Goal: Register for event/course

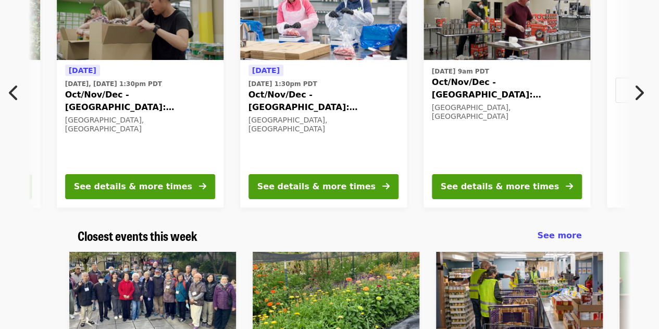
scroll to position [0, 194]
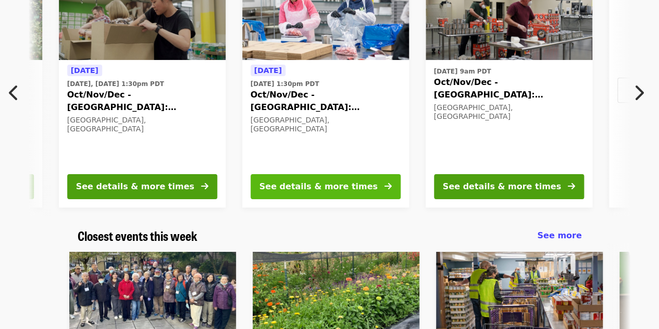
click at [348, 175] on button "See details & more times" at bounding box center [326, 186] width 150 height 25
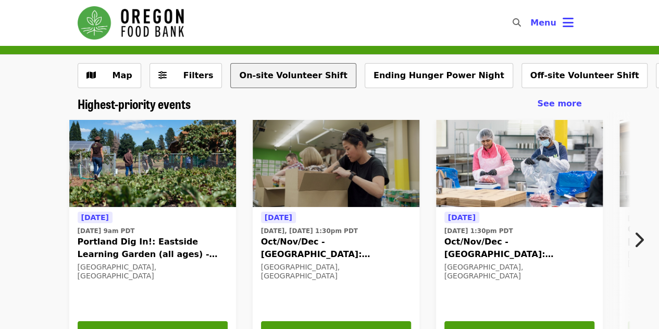
click at [280, 78] on button "On-site Volunteer Shift" at bounding box center [293, 75] width 126 height 25
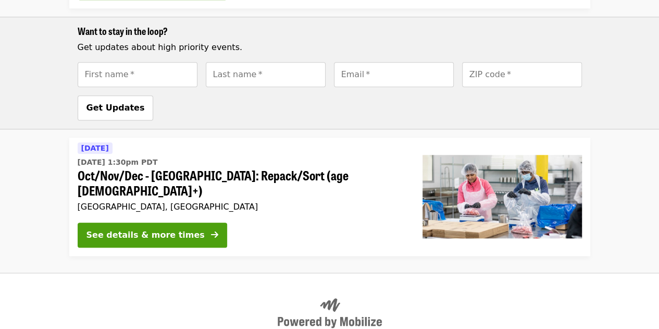
scroll to position [511, 0]
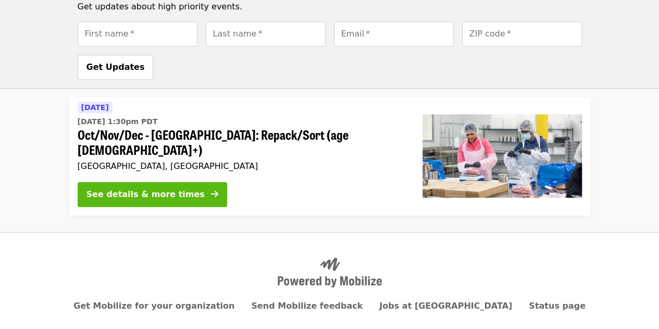
click at [176, 182] on button "See details & more times" at bounding box center [153, 194] width 150 height 25
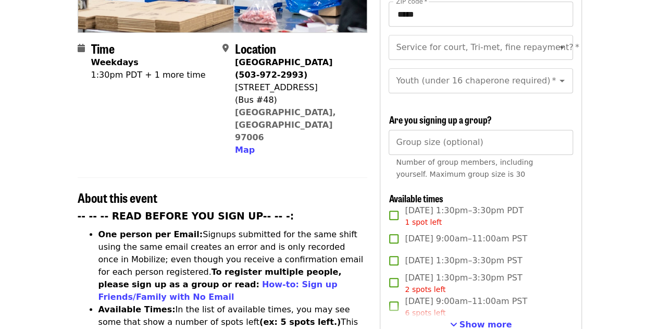
scroll to position [275, 0]
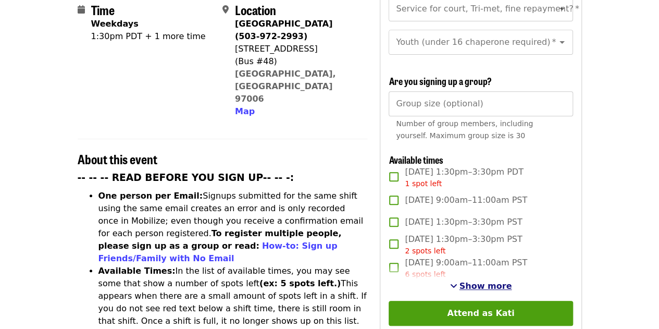
click at [472, 281] on span "Show more" at bounding box center [486, 286] width 53 height 10
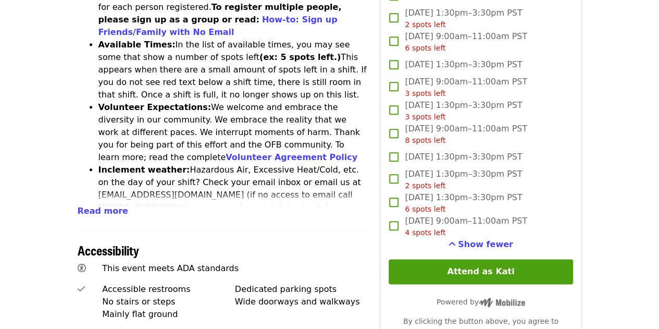
scroll to position [501, 0]
